Goal: Transaction & Acquisition: Purchase product/service

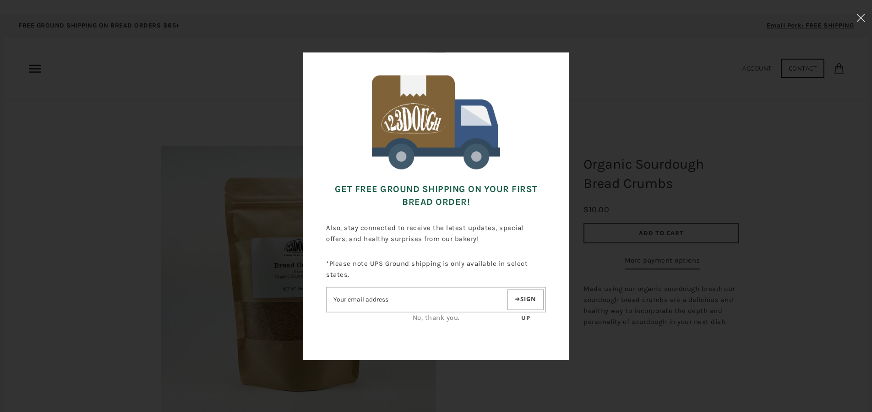
click at [444, 318] on link "No, thank you." at bounding box center [436, 317] width 47 height 8
click at [433, 319] on link "No, thank you." at bounding box center [436, 317] width 47 height 8
click at [716, 122] on div "Get FREE Ground Shipping on Your First Bread Order! Also, stay connected to rec…" at bounding box center [436, 206] width 780 height 320
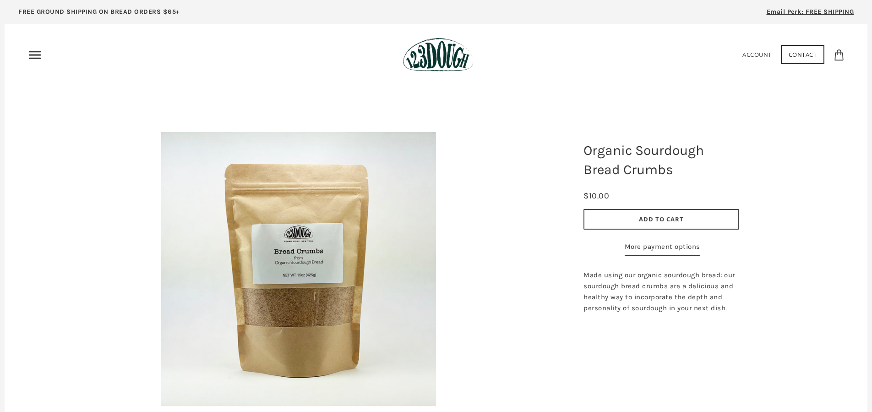
click at [35, 57] on icon "Primary" at bounding box center [34, 55] width 15 height 15
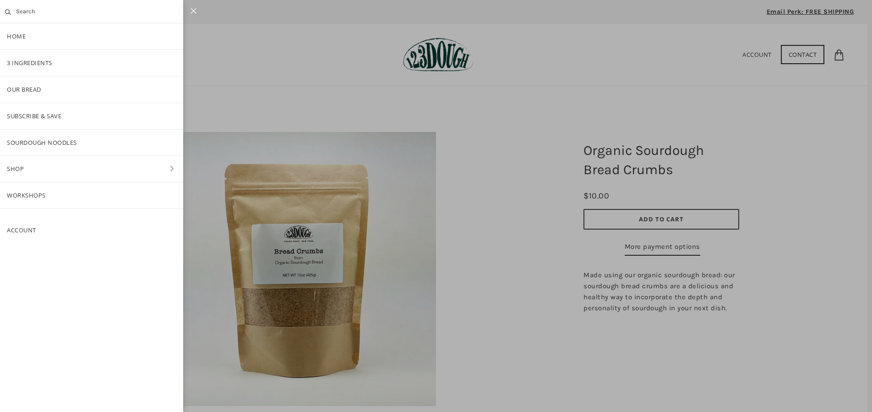
click at [129, 167] on link "Shop" at bounding box center [91, 169] width 183 height 26
click at [26, 88] on link "ALL" at bounding box center [91, 89] width 183 height 26
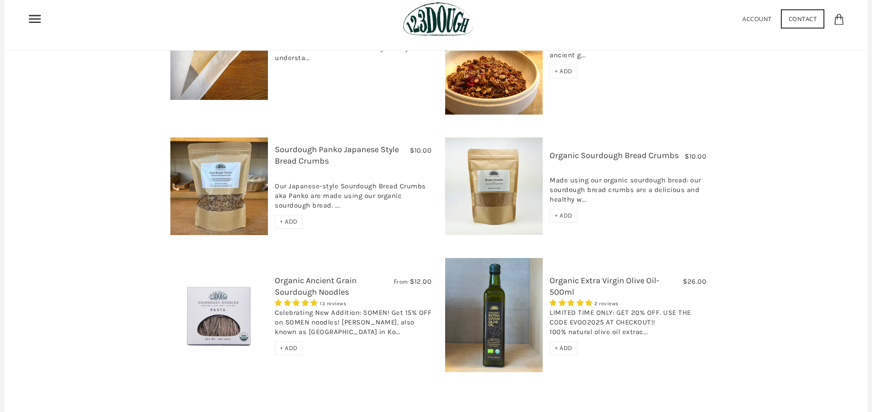
scroll to position [813, 0]
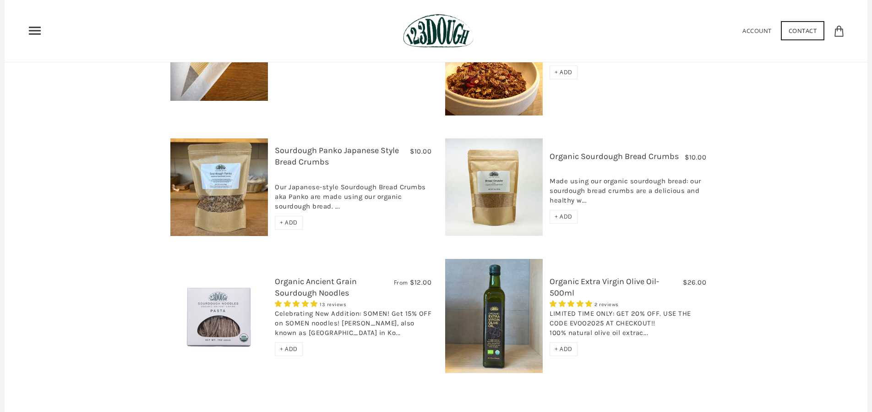
click at [306, 145] on link "Sourdough Panko Japanese Style Bread Crumbs" at bounding box center [337, 156] width 124 height 22
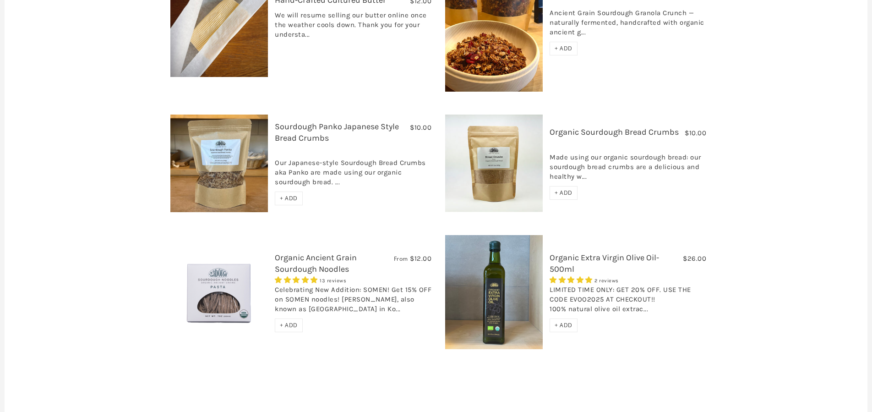
scroll to position [840, 0]
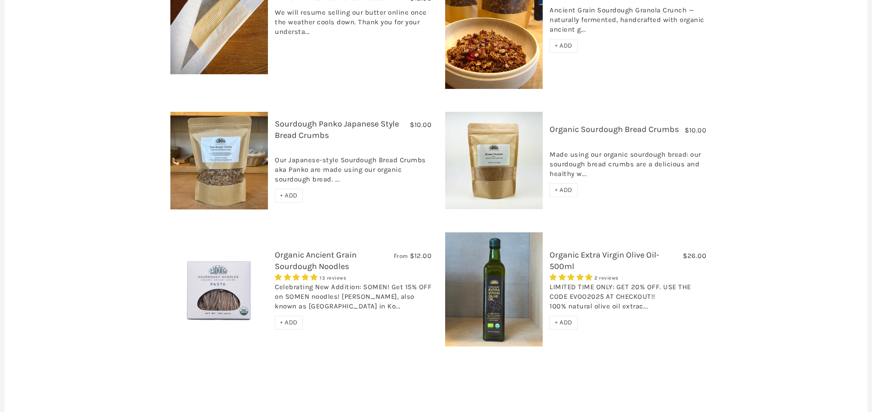
click at [329, 119] on link "Sourdough Panko Japanese Style Bread Crumbs" at bounding box center [337, 130] width 124 height 22
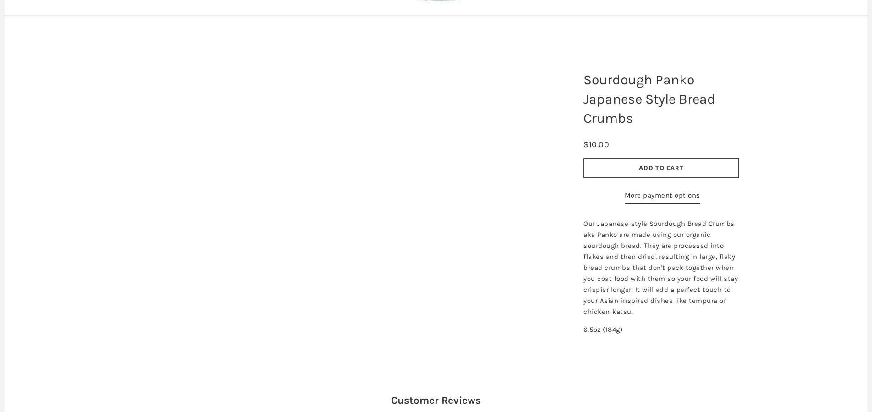
scroll to position [63, 0]
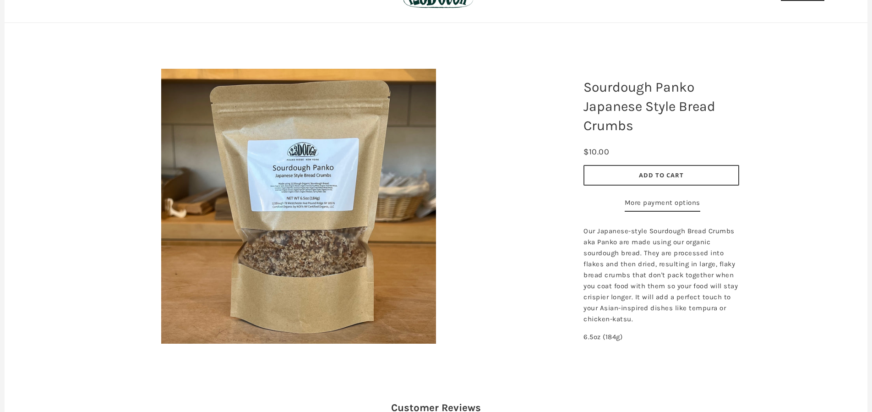
click at [311, 196] on img at bounding box center [298, 206] width 275 height 275
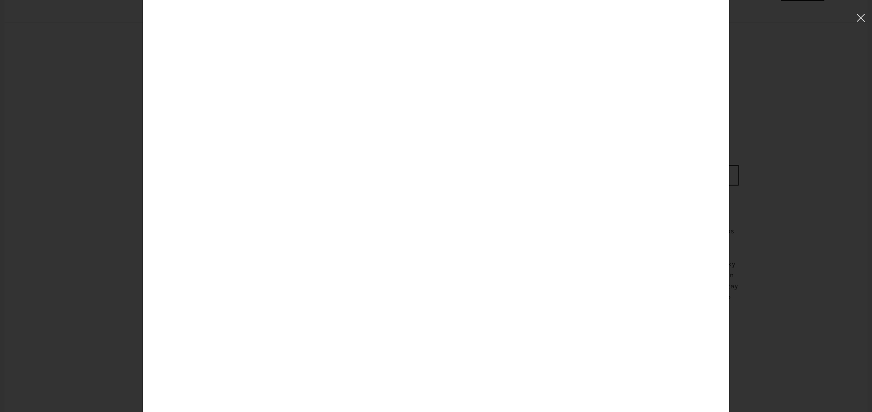
scroll to position [57, 0]
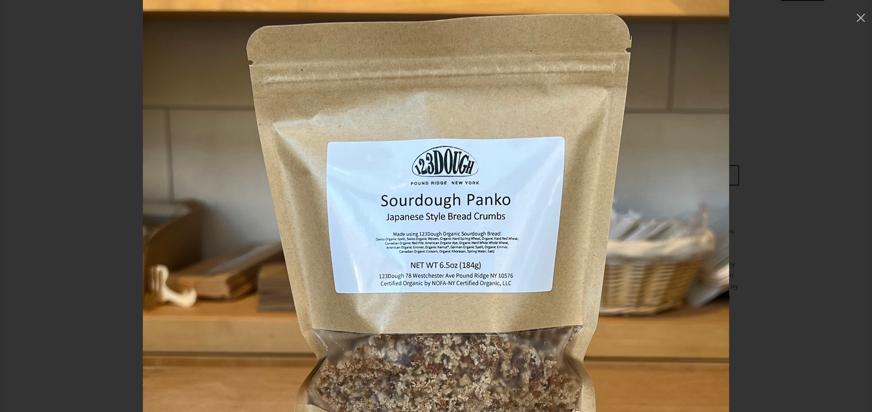
click at [858, 16] on icon at bounding box center [860, 18] width 9 height 8
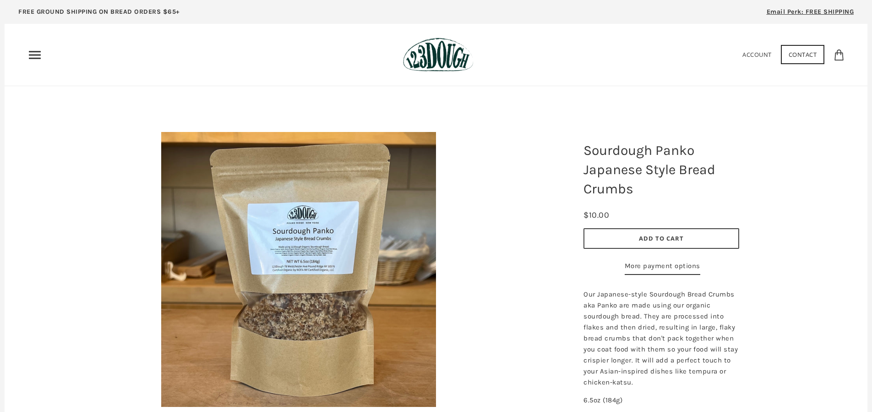
scroll to position [0, 0]
click at [638, 239] on button "Add to Cart" at bounding box center [661, 238] width 156 height 21
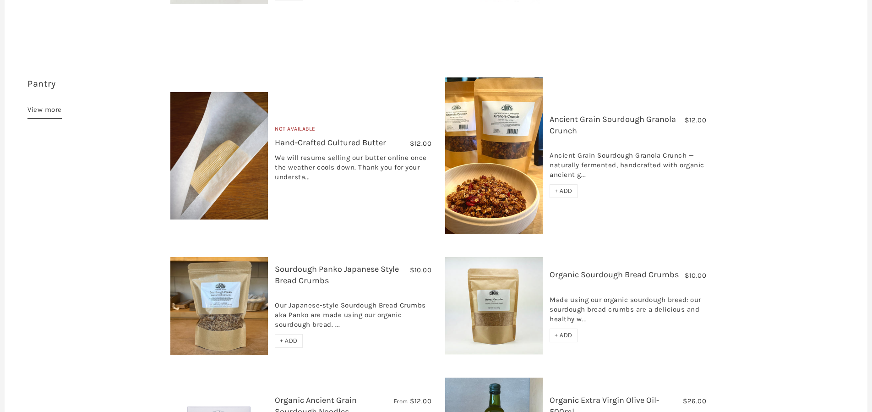
scroll to position [695, 0]
click at [579, 269] on link "Organic Sourdough Bread Crumbs" at bounding box center [614, 274] width 129 height 10
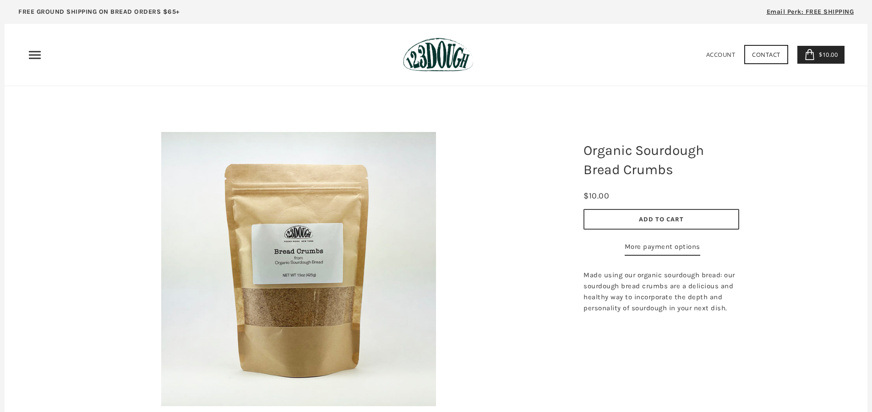
click at [627, 219] on button "Add to Cart" at bounding box center [661, 219] width 156 height 21
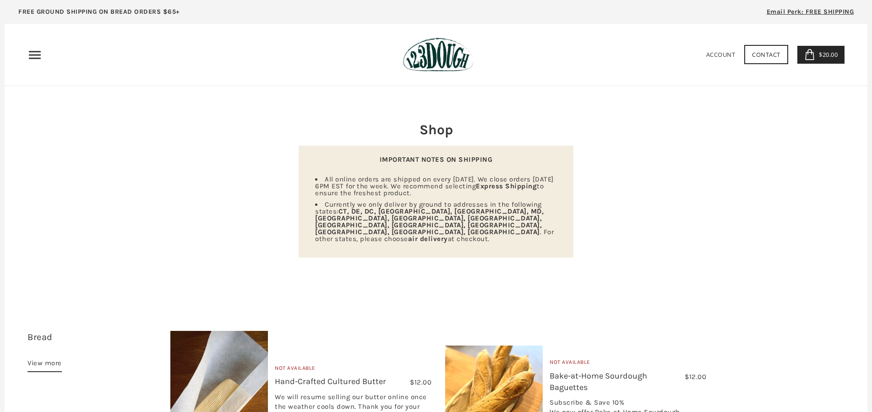
click at [826, 56] on span "$20.00" at bounding box center [827, 54] width 21 height 8
